Goal: Task Accomplishment & Management: Complete application form

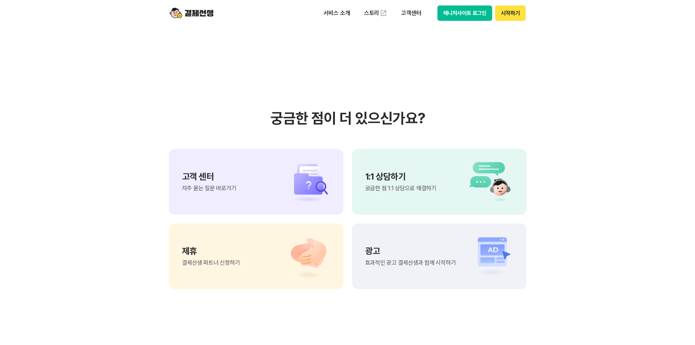
scroll to position [6049, 0]
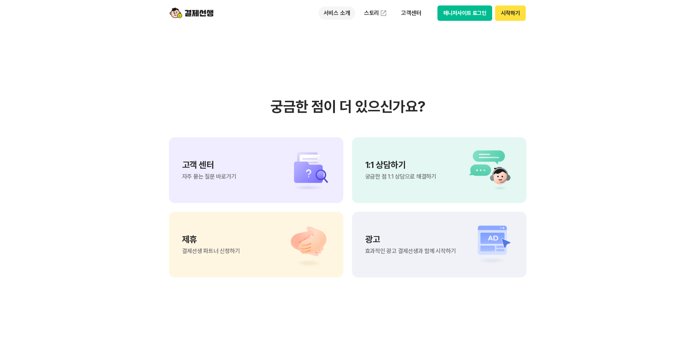
click at [336, 13] on p "서비스 소개" at bounding box center [336, 13] width 37 height 13
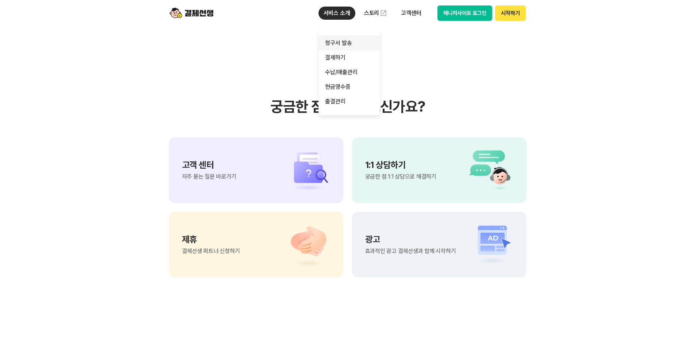
click at [347, 43] on link "청구서 발송" at bounding box center [348, 43] width 61 height 15
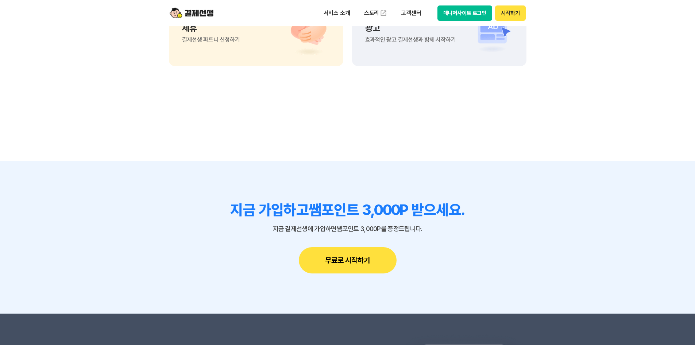
scroll to position [2074, 0]
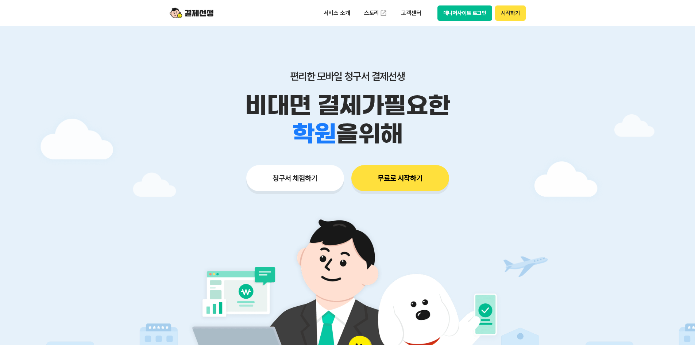
click at [512, 196] on div "편리한 모바일 청구서 결제선생 비대면 결제가 필요한 학원 공부방 호텔 쇼핑몰 병원 배달 보험사 항공사 골프장 을 위해 청구서 체험하기 무료로 …" at bounding box center [348, 116] width 374 height 180
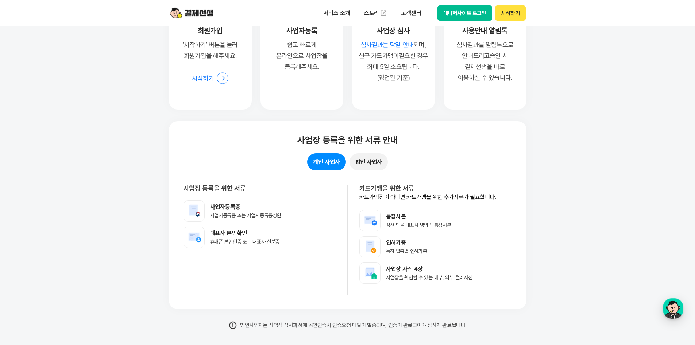
scroll to position [5671, 0]
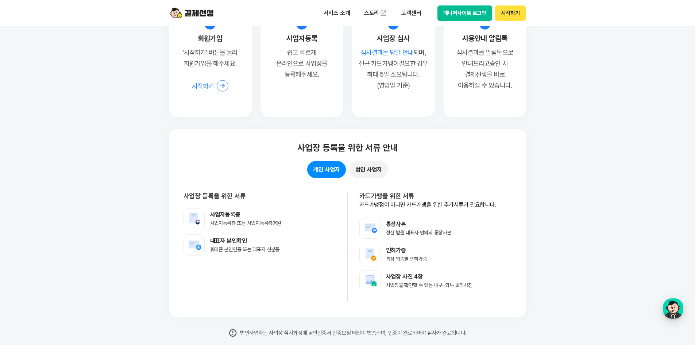
click at [377, 172] on button "법인 사업자" at bounding box center [368, 169] width 38 height 17
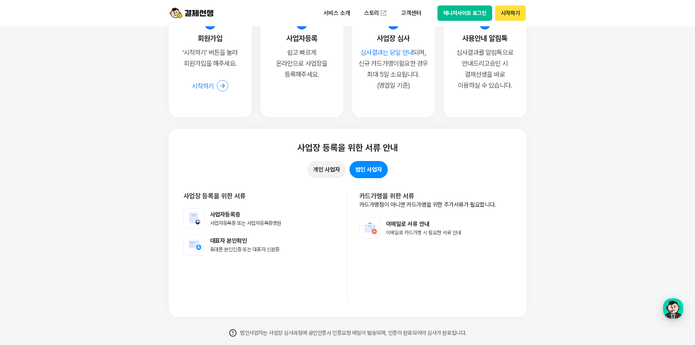
click at [341, 171] on button "개인 사업자" at bounding box center [326, 169] width 38 height 17
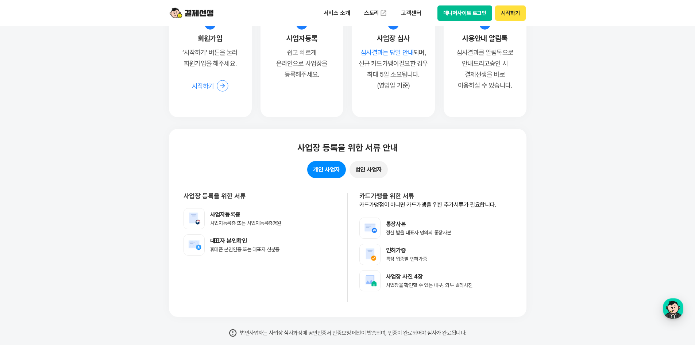
click at [650, 177] on section "쉽고 빠른 등록절차 10분이면 사업장 등록 완료! 지금 바로 등록해보세요. 서류를 미리 준비하면 빠르게 사업장등록 요청을 완료 할 수 있습니다…" at bounding box center [347, 122] width 695 height 517
drag, startPoint x: 600, startPoint y: 173, endPoint x: 543, endPoint y: 174, distance: 57.3
click at [600, 173] on section "쉽고 빠른 등록절차 10분이면 사업장 등록 완료! 지금 바로 등록해보세요. 서류를 미리 준비하면 빠르게 사업장등록 요청을 완료 할 수 있습니다…" at bounding box center [347, 122] width 695 height 517
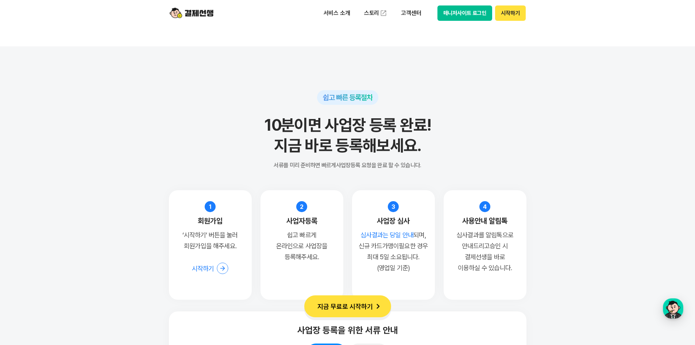
scroll to position [5270, 0]
